Goal: Task Accomplishment & Management: Use online tool/utility

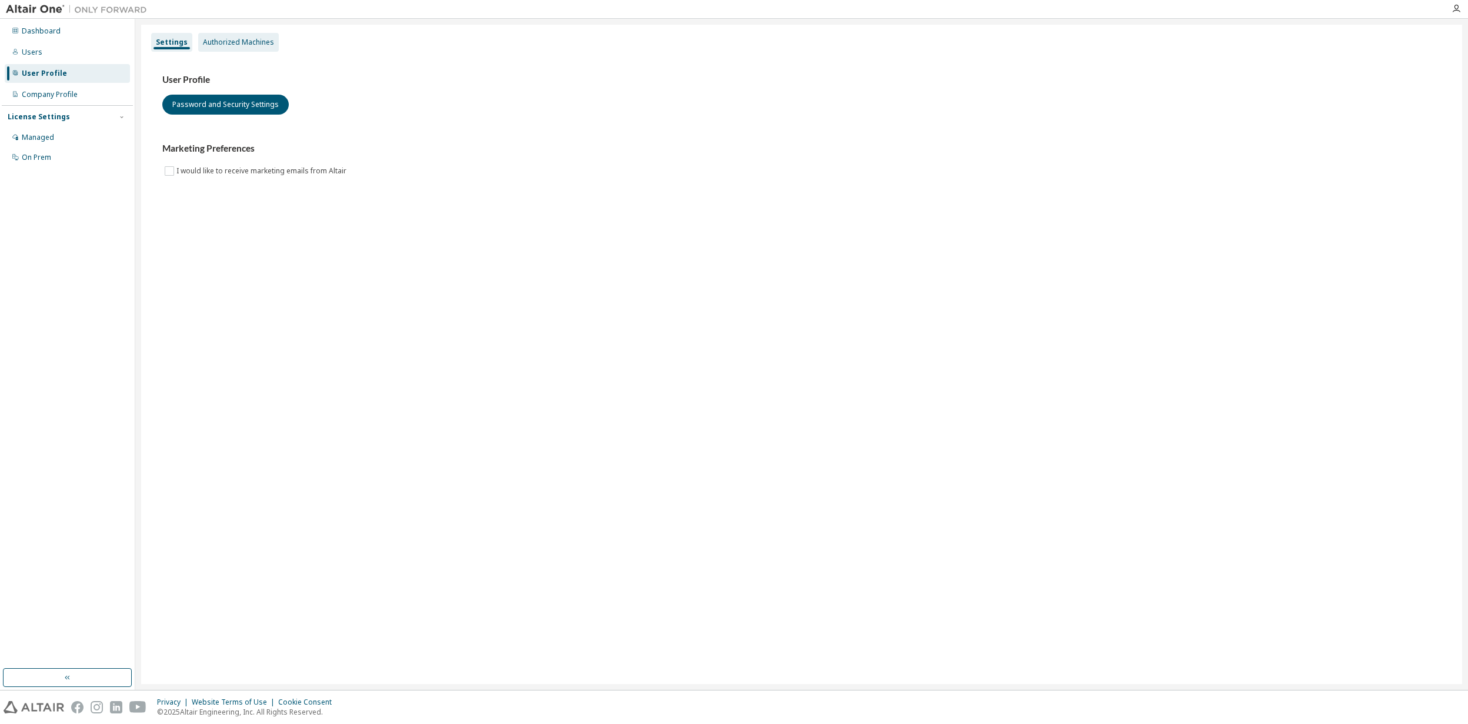
click at [231, 41] on div "Authorized Machines" at bounding box center [238, 42] width 71 height 9
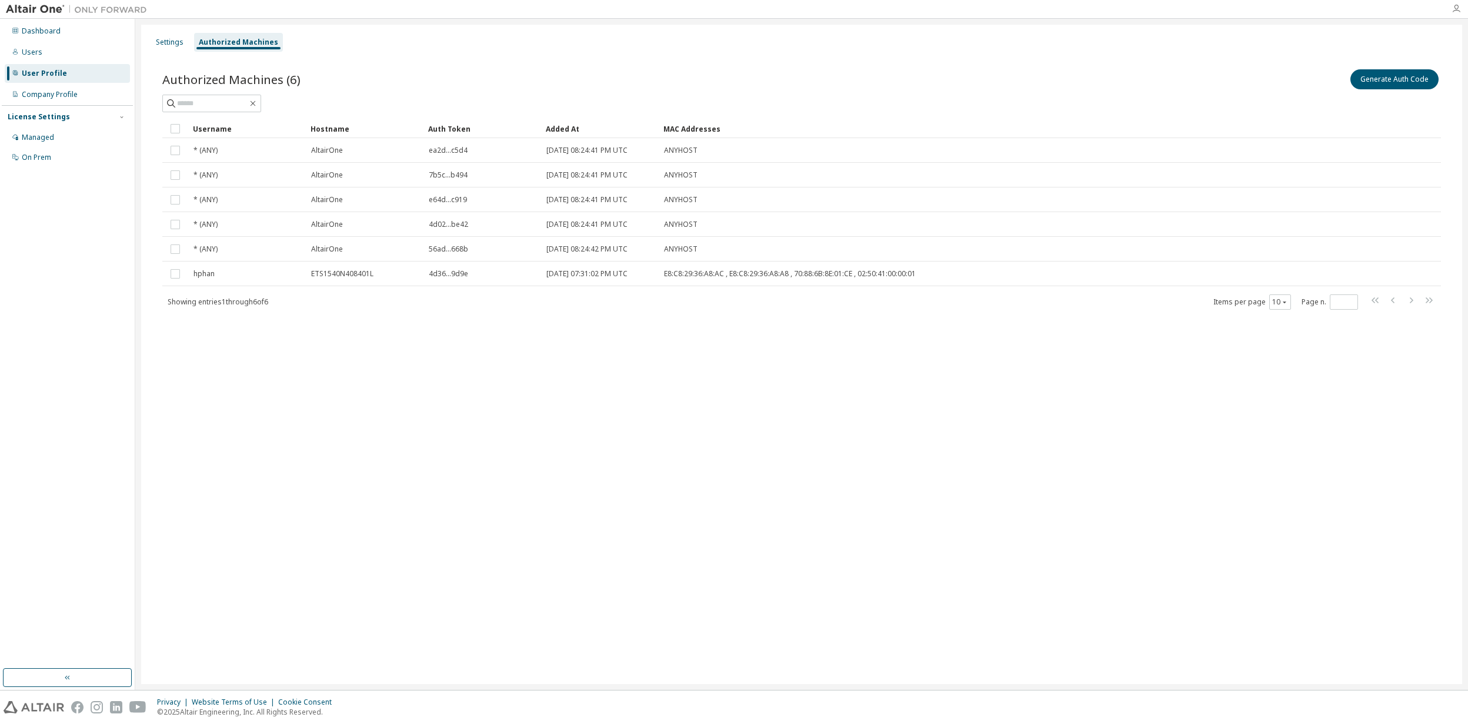
click at [1459, 9] on icon "button" at bounding box center [1455, 8] width 9 height 9
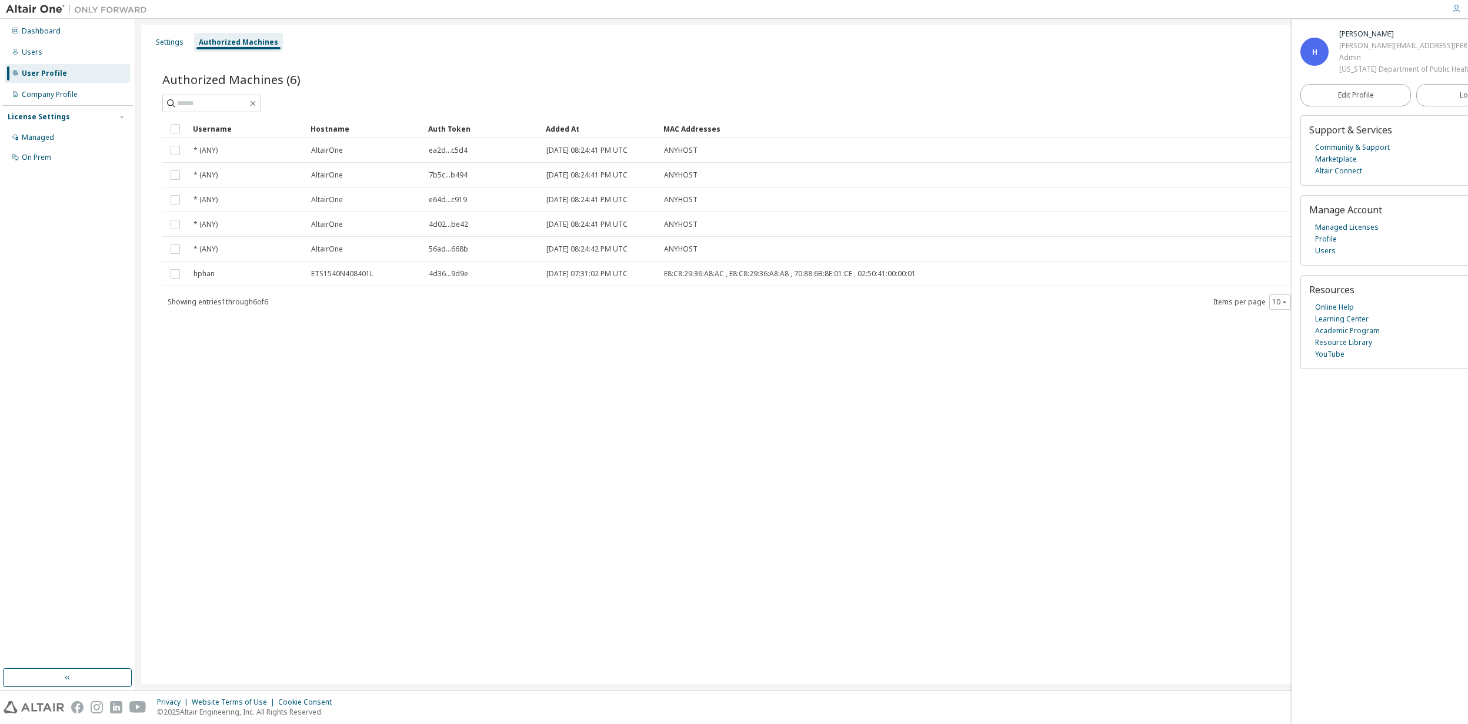
click at [1110, 381] on div "Settings Authorized Machines Authorized Machines (6) Generate Auth Code Clear L…" at bounding box center [801, 355] width 1321 height 660
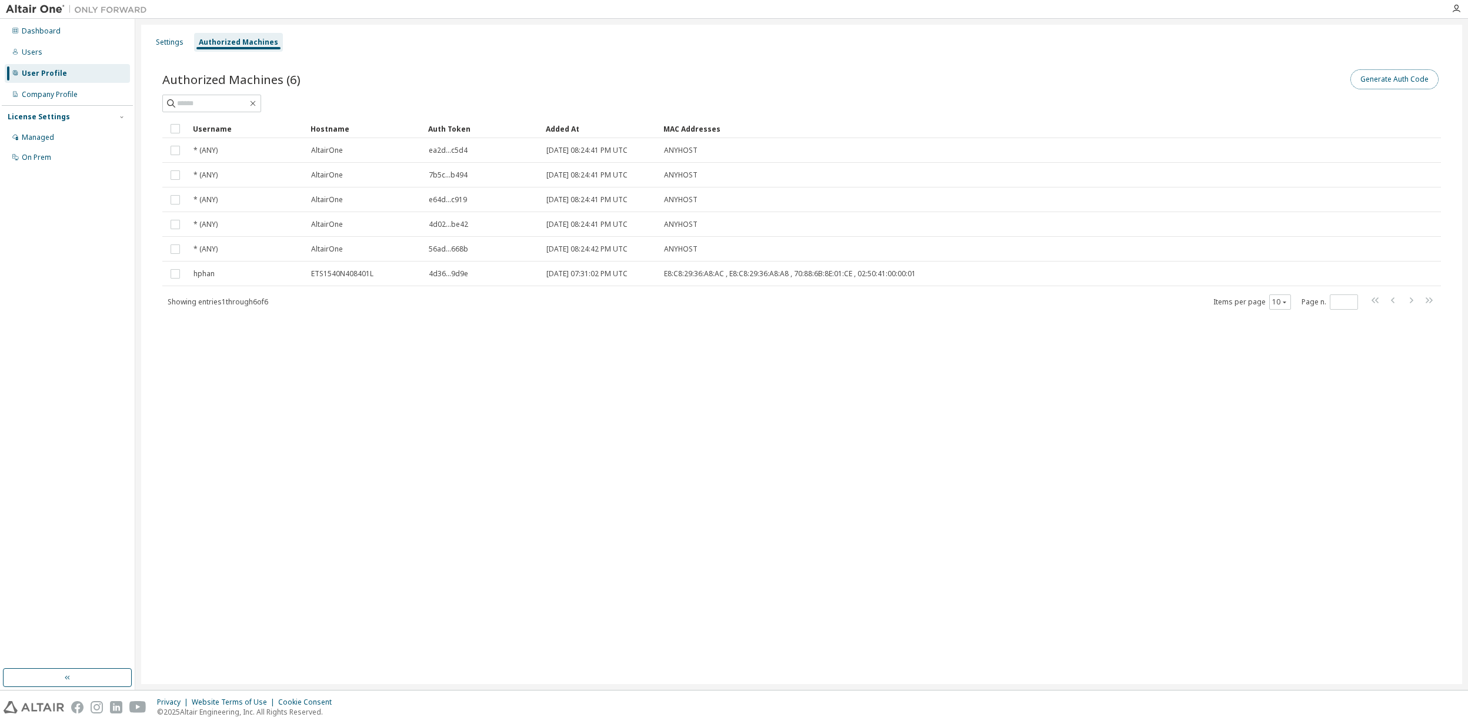
click at [1381, 83] on button "Generate Auth Code" at bounding box center [1394, 79] width 88 height 20
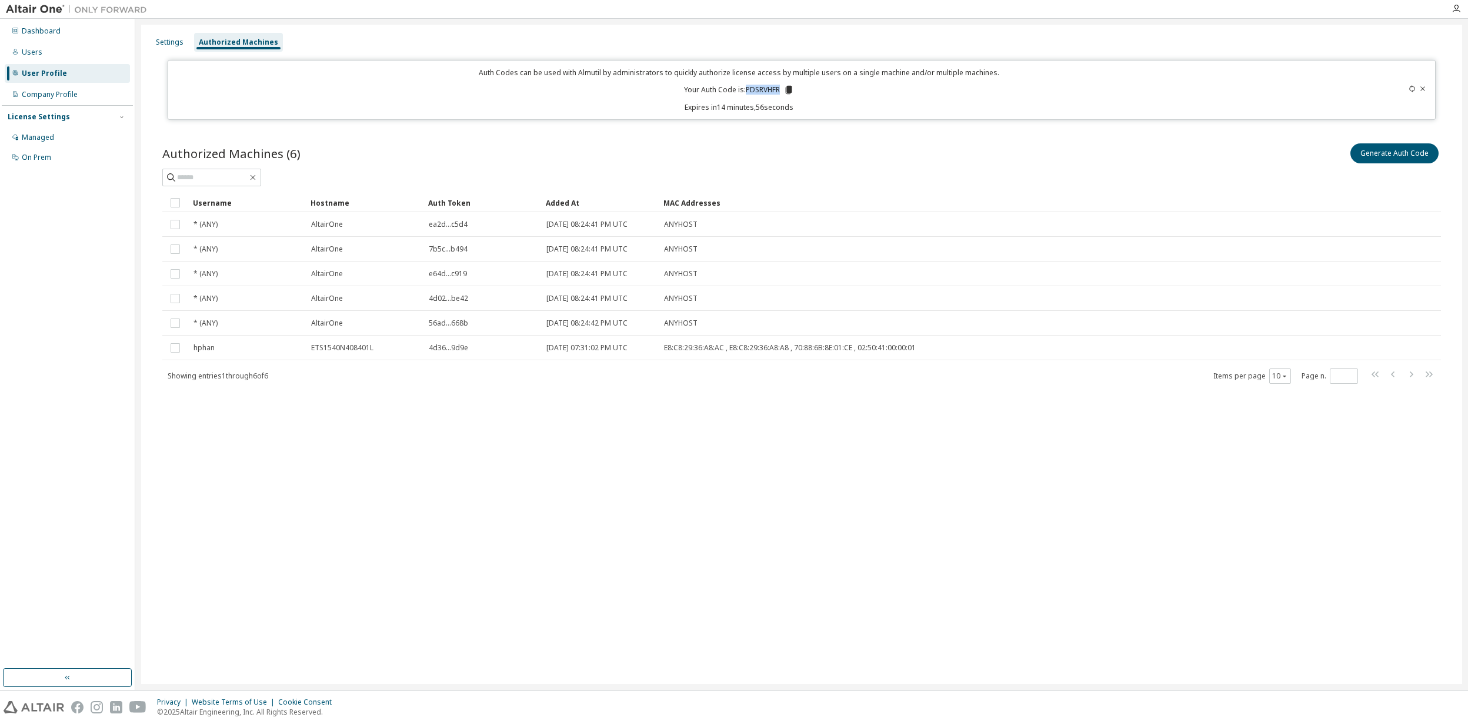
drag, startPoint x: 746, startPoint y: 87, endPoint x: 779, endPoint y: 88, distance: 33.5
click at [779, 88] on p "Your Auth Code is: PDSRVHFR" at bounding box center [739, 90] width 110 height 11
copy p "PDSRVHFR"
